Goal: Go to known website: Access a specific website the user already knows

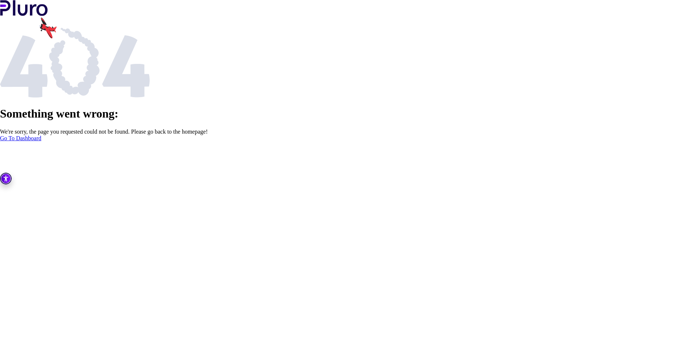
click at [41, 141] on link "Go To Dashboard" at bounding box center [20, 138] width 41 height 6
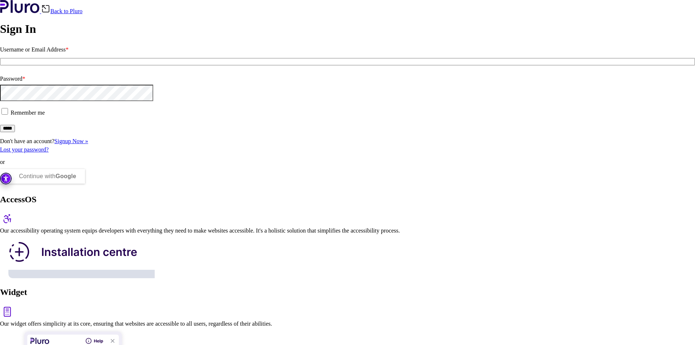
type input "**********"
click at [11, 116] on span at bounding box center [11, 112] width 0 height 6
click at [15, 132] on input "*****" at bounding box center [7, 128] width 15 height 7
